Goal: Navigation & Orientation: Find specific page/section

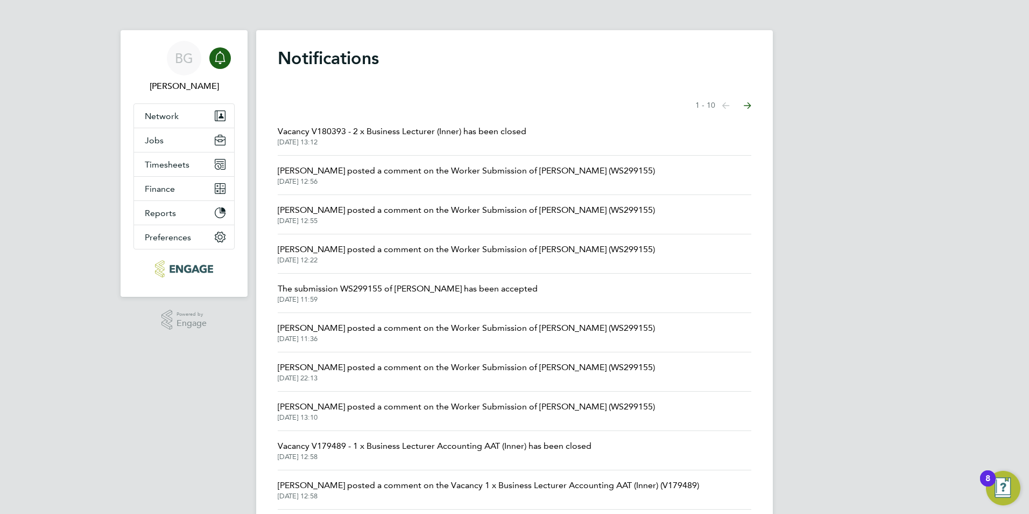
click at [37, 0] on div "BG [PERSON_NAME] Notifications Applications: Network Team Members Businesses Si…" at bounding box center [514, 274] width 1029 height 548
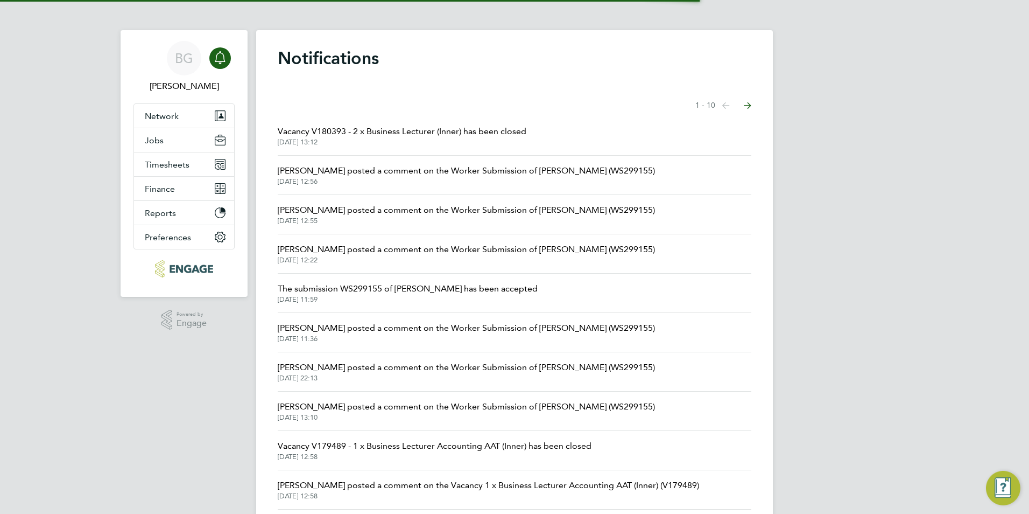
click at [53, 87] on div "BG [PERSON_NAME] Notifications Applications: Network Team Members Businesses Si…" at bounding box center [514, 274] width 1029 height 548
